Goal: Find specific page/section: Find specific page/section

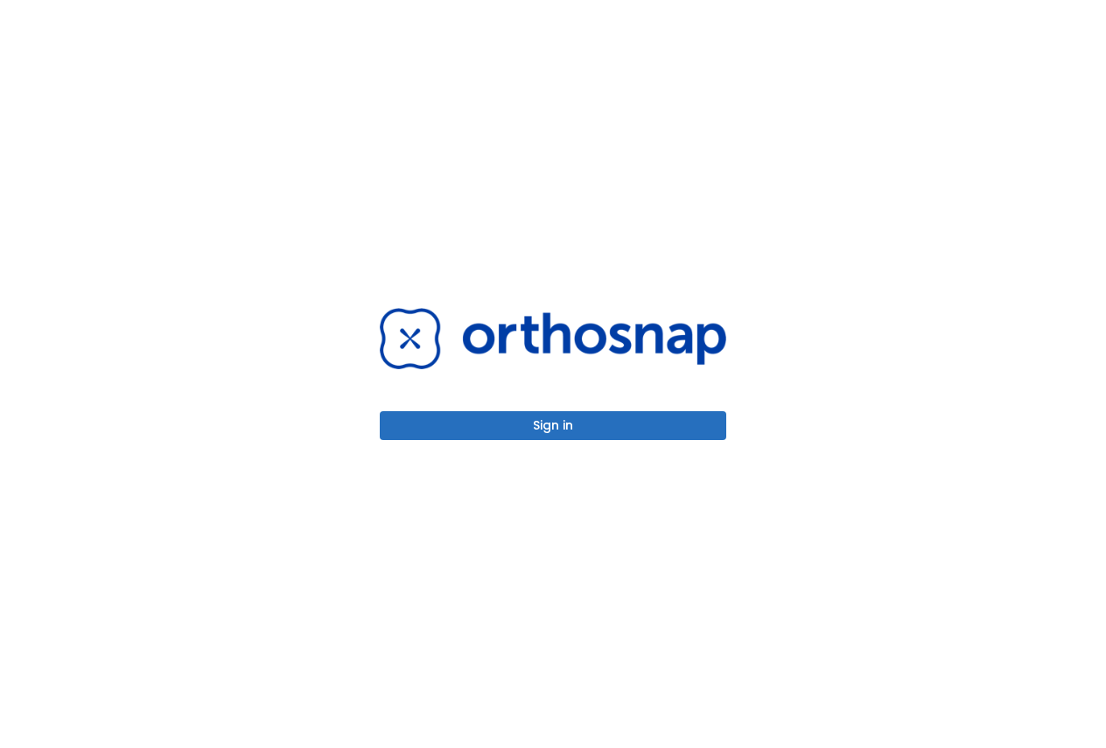
click at [562, 428] on button "Sign in" at bounding box center [553, 425] width 347 height 29
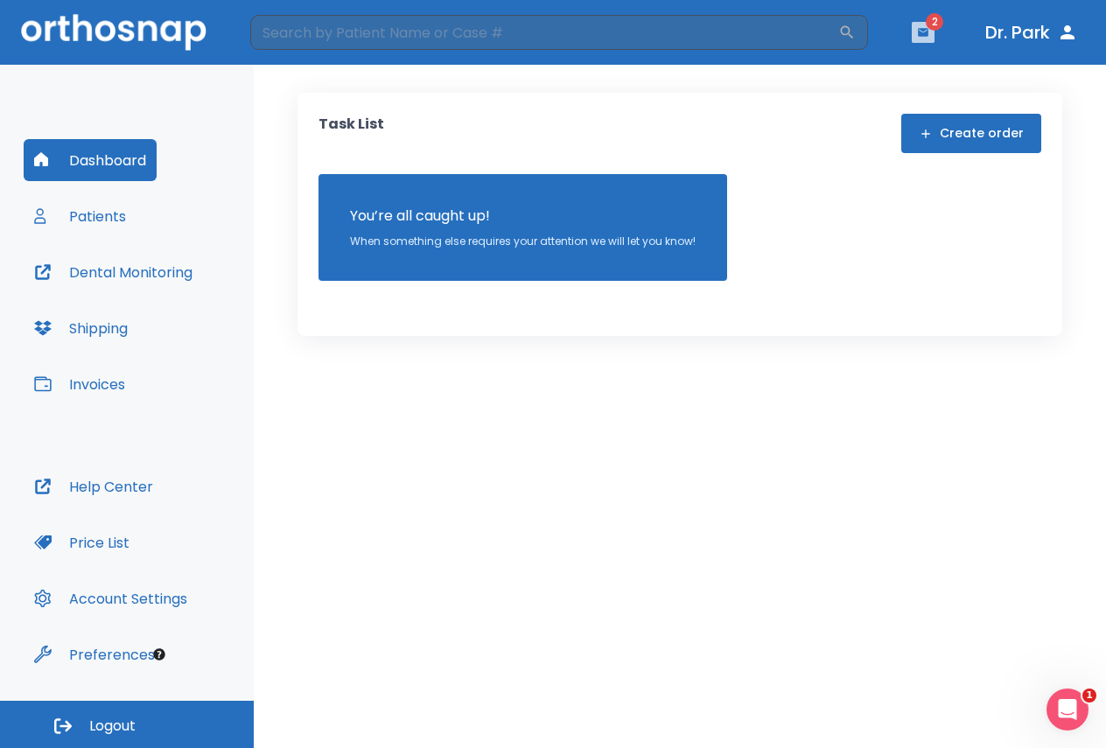
click at [918, 32] on icon "button" at bounding box center [923, 32] width 11 height 8
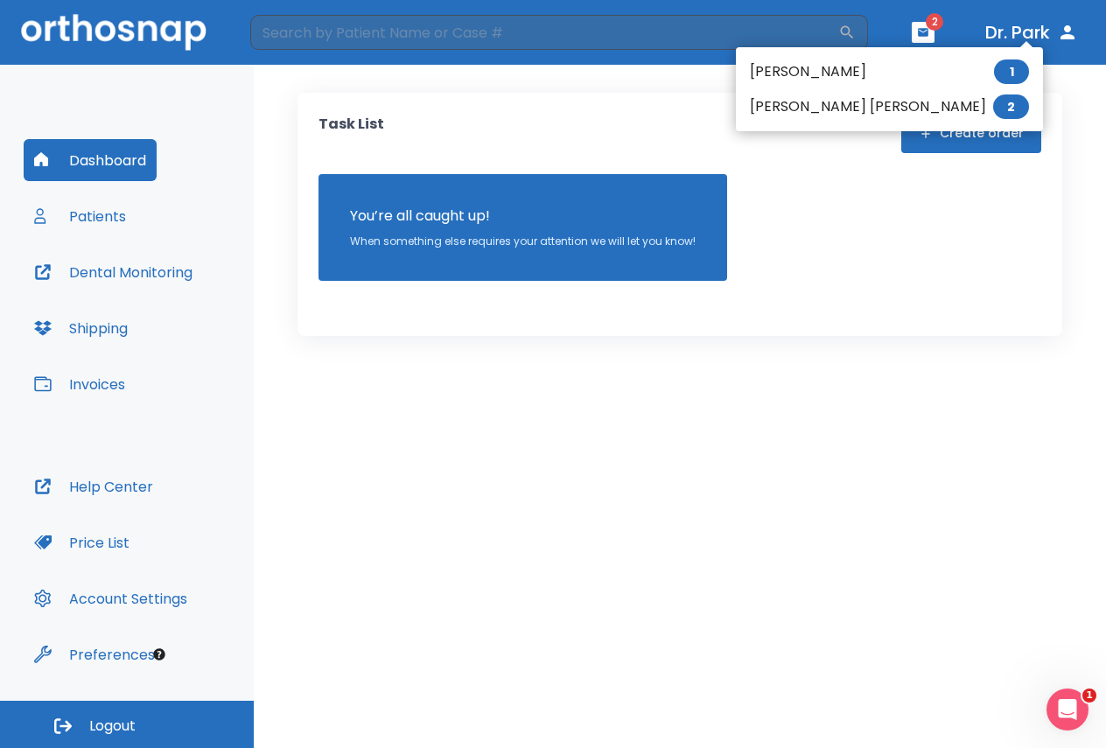
click at [798, 82] on li "[PERSON_NAME] 1" at bounding box center [889, 71] width 307 height 35
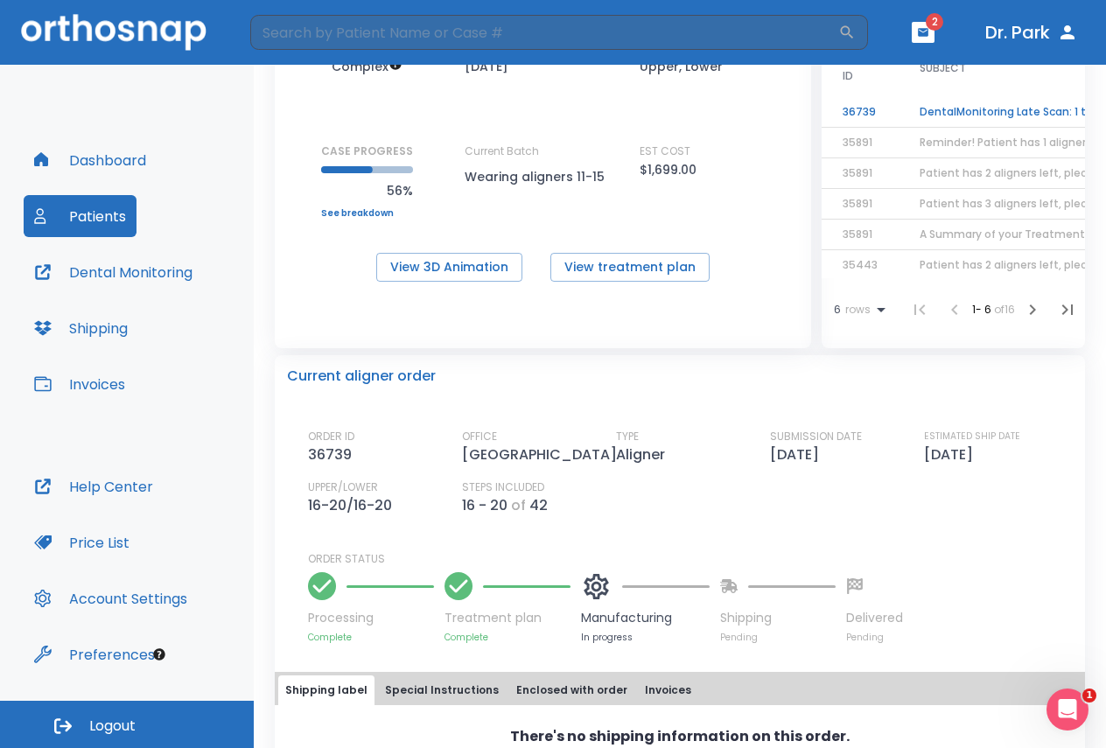
scroll to position [263, 0]
